Goal: Navigation & Orientation: Understand site structure

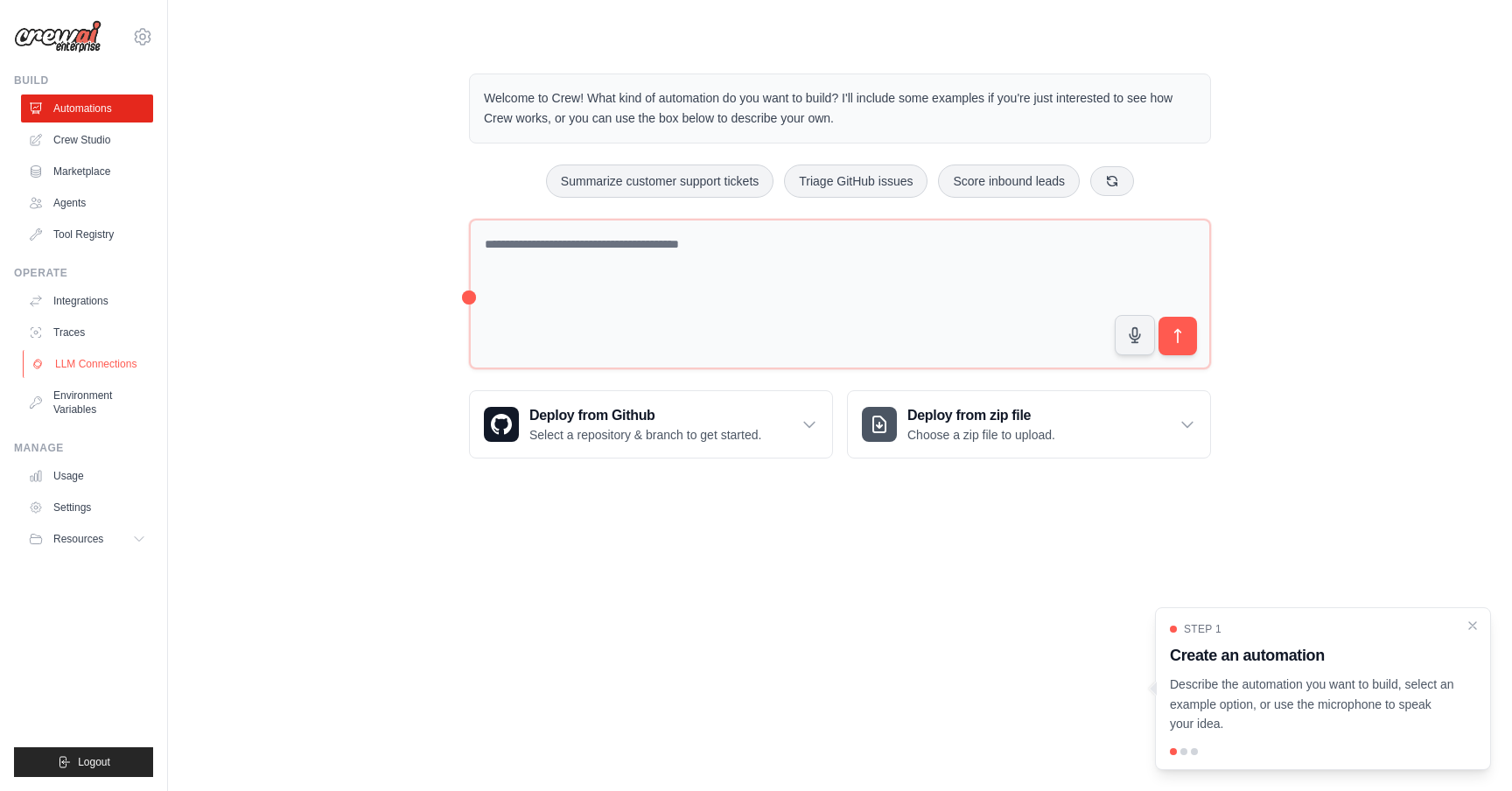
click at [111, 358] on link "LLM Connections" at bounding box center [89, 364] width 132 height 28
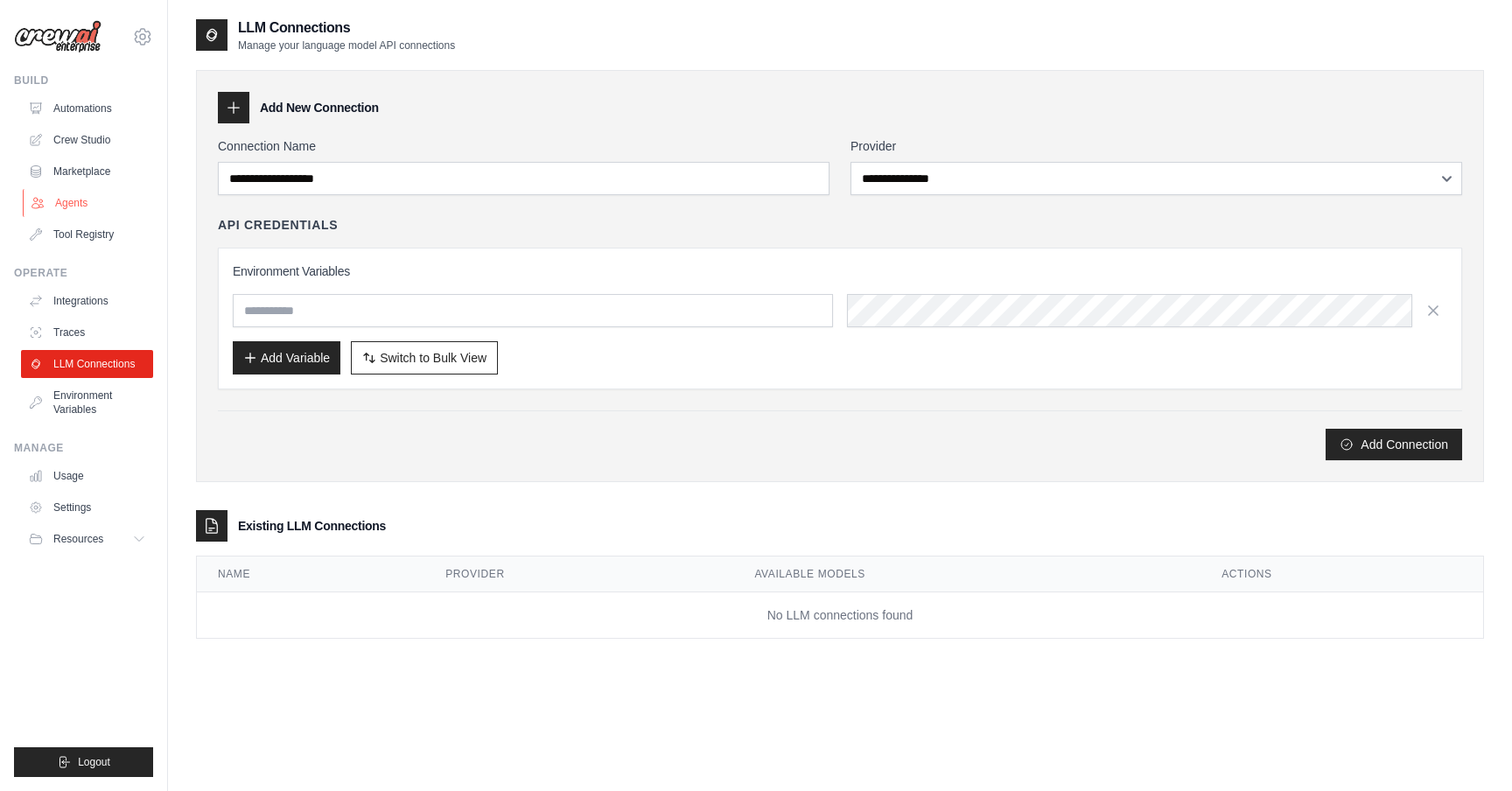
click at [81, 203] on link "Agents" at bounding box center [89, 202] width 132 height 28
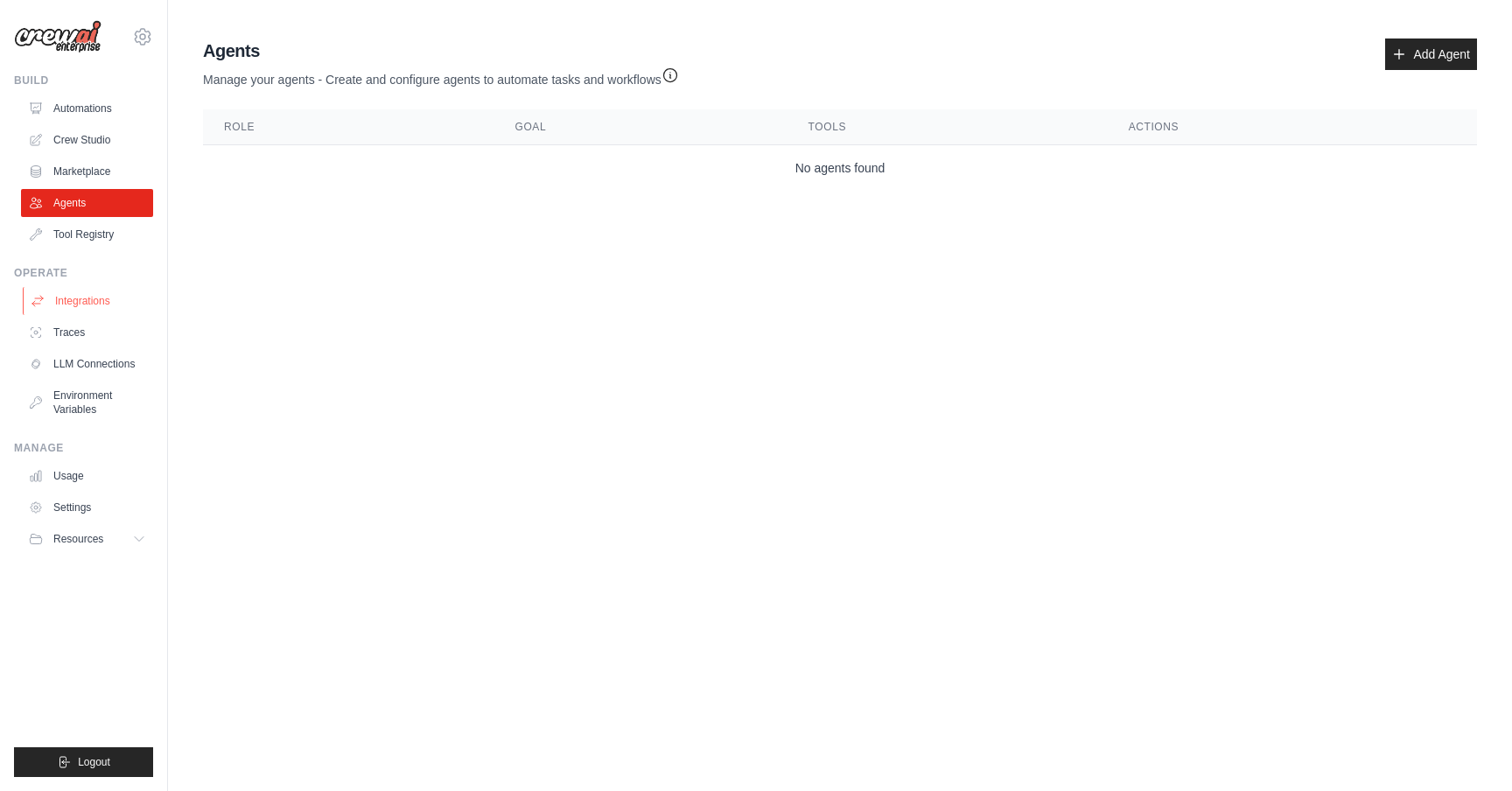
click at [93, 301] on link "Integrations" at bounding box center [89, 300] width 132 height 28
